Goal: Task Accomplishment & Management: Manage account settings

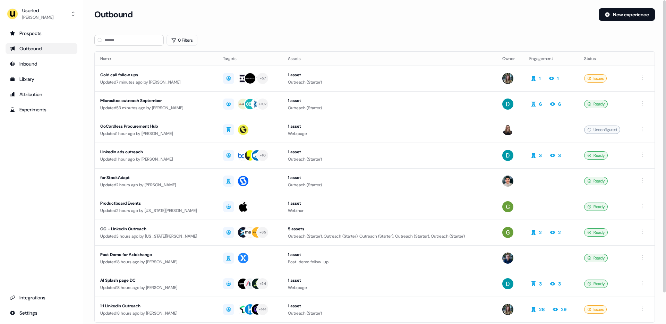
click at [612, 21] on div "Outbound New experience" at bounding box center [374, 18] width 561 height 21
click at [617, 16] on button "New experience" at bounding box center [627, 14] width 56 height 12
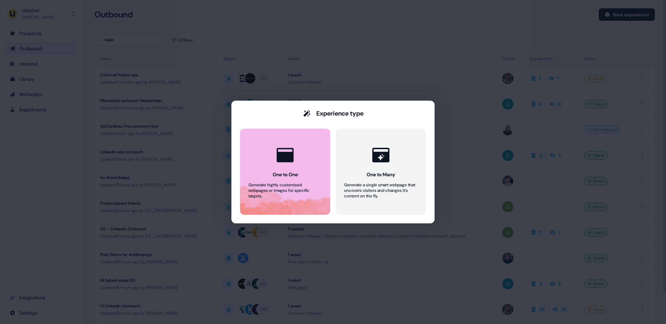
click at [279, 187] on div "Generate highly customised webpages or images for specific targets." at bounding box center [285, 190] width 74 height 17
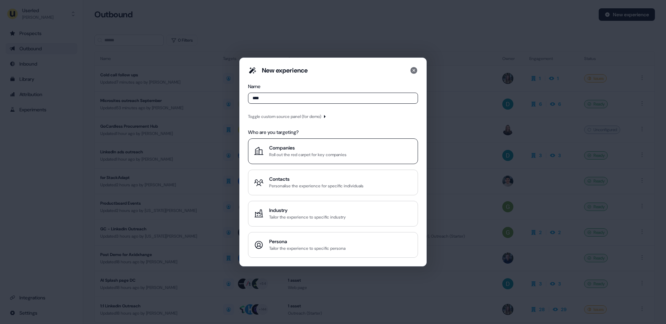
type input "****"
click at [302, 154] on div "Roll out the red carpet for key companies" at bounding box center [307, 154] width 77 height 7
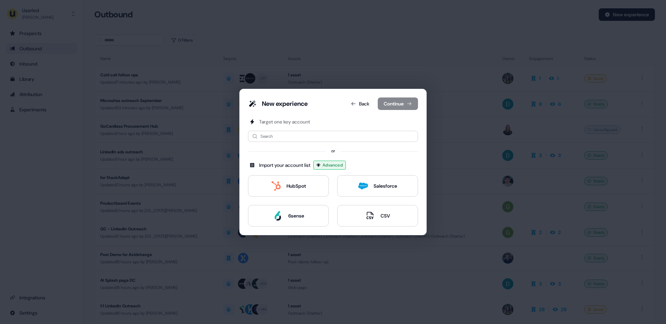
drag, startPoint x: 389, startPoint y: 191, endPoint x: 356, endPoint y: 136, distance: 63.5
click at [356, 137] on div "Target one key account Search or Import your account list Advanced HubSpot Sale…" at bounding box center [333, 172] width 170 height 108
click at [361, 106] on button "Back" at bounding box center [360, 103] width 30 height 12
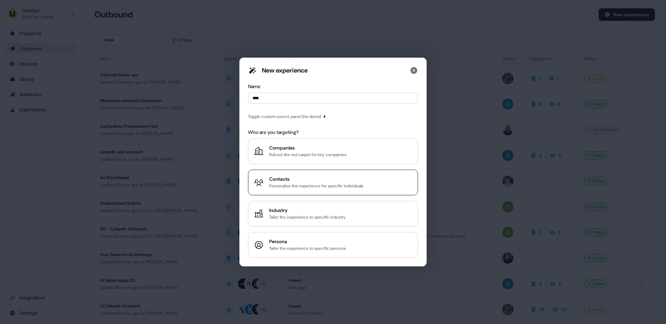
click at [296, 189] on button "Contacts Personalise the experience for specific individuals" at bounding box center [333, 183] width 170 height 26
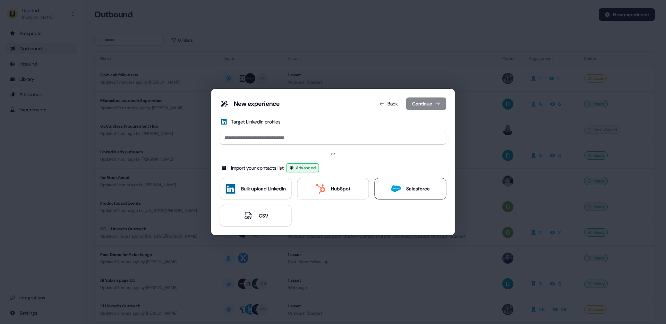
click at [406, 190] on div "Salesforce" at bounding box center [410, 189] width 39 height 10
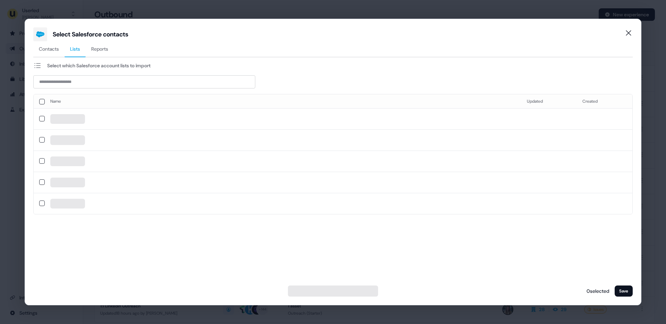
click at [77, 50] on span "Lists" at bounding box center [75, 48] width 10 height 7
drag, startPoint x: 101, startPoint y: 51, endPoint x: 98, endPoint y: 51, distance: 3.5
click at [101, 51] on span "Reports" at bounding box center [99, 48] width 17 height 7
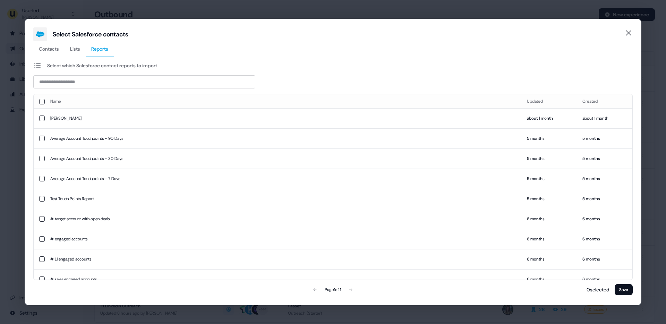
click at [77, 51] on span "Lists" at bounding box center [75, 48] width 10 height 7
click at [100, 50] on span "Reports" at bounding box center [99, 48] width 17 height 7
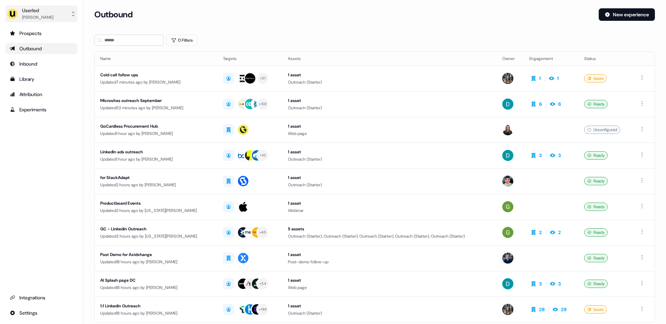
click at [33, 12] on div "Userled" at bounding box center [37, 10] width 31 height 7
click at [42, 30] on div "Impersonate (Admin)" at bounding box center [41, 32] width 66 height 12
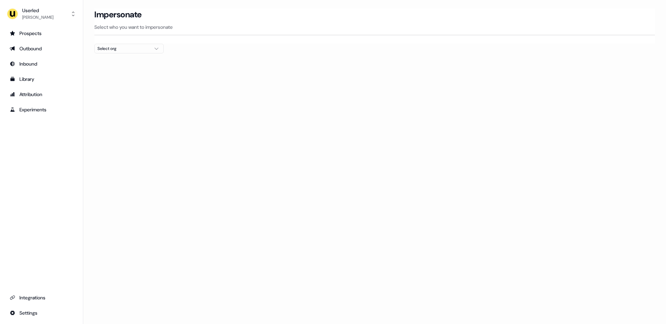
click at [133, 49] on div "Select org" at bounding box center [123, 48] width 52 height 7
type input "*"
click at [119, 86] on div "Kpler" at bounding box center [129, 84] width 69 height 11
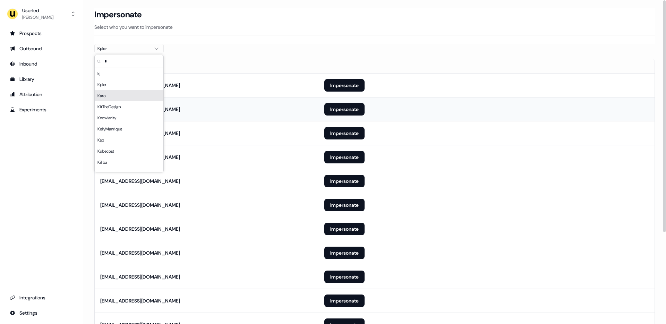
click at [225, 120] on td "[EMAIL_ADDRESS][DOMAIN_NAME]" at bounding box center [207, 109] width 224 height 24
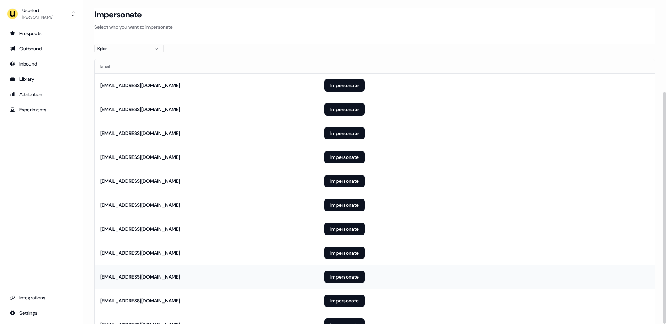
scroll to position [128, 0]
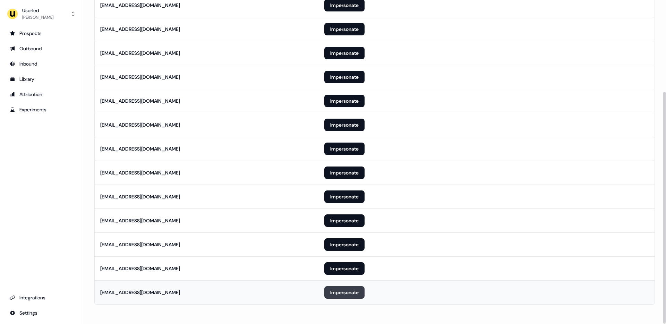
click at [350, 297] on button "Impersonate" at bounding box center [344, 292] width 40 height 12
